Goal: Book appointment/travel/reservation

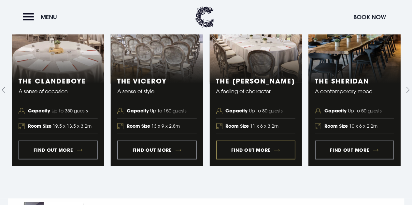
scroll to position [691, 0]
click at [368, 141] on link "4 of 5" at bounding box center [354, 90] width 92 height 152
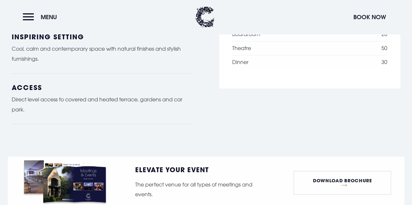
scroll to position [626, 0]
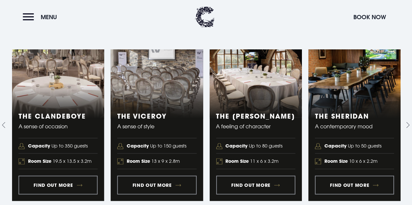
scroll to position [657, 0]
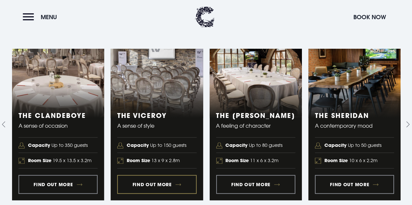
click at [152, 177] on link "2 of 5" at bounding box center [157, 125] width 92 height 152
